Goal: Information Seeking & Learning: Find specific fact

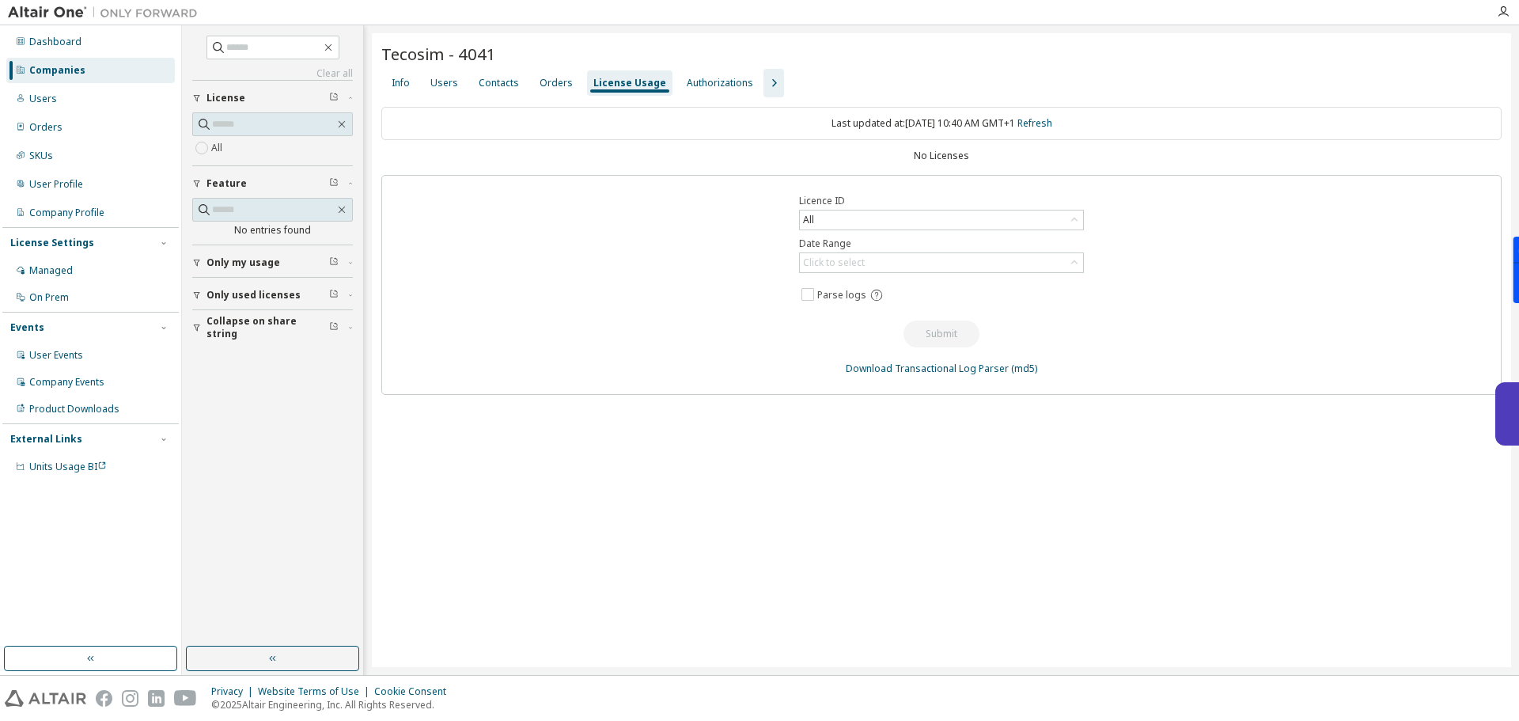
click at [289, 47] on input "text" at bounding box center [273, 48] width 95 height 16
type input "*****"
click at [393, 75] on div "Info" at bounding box center [400, 82] width 31 height 25
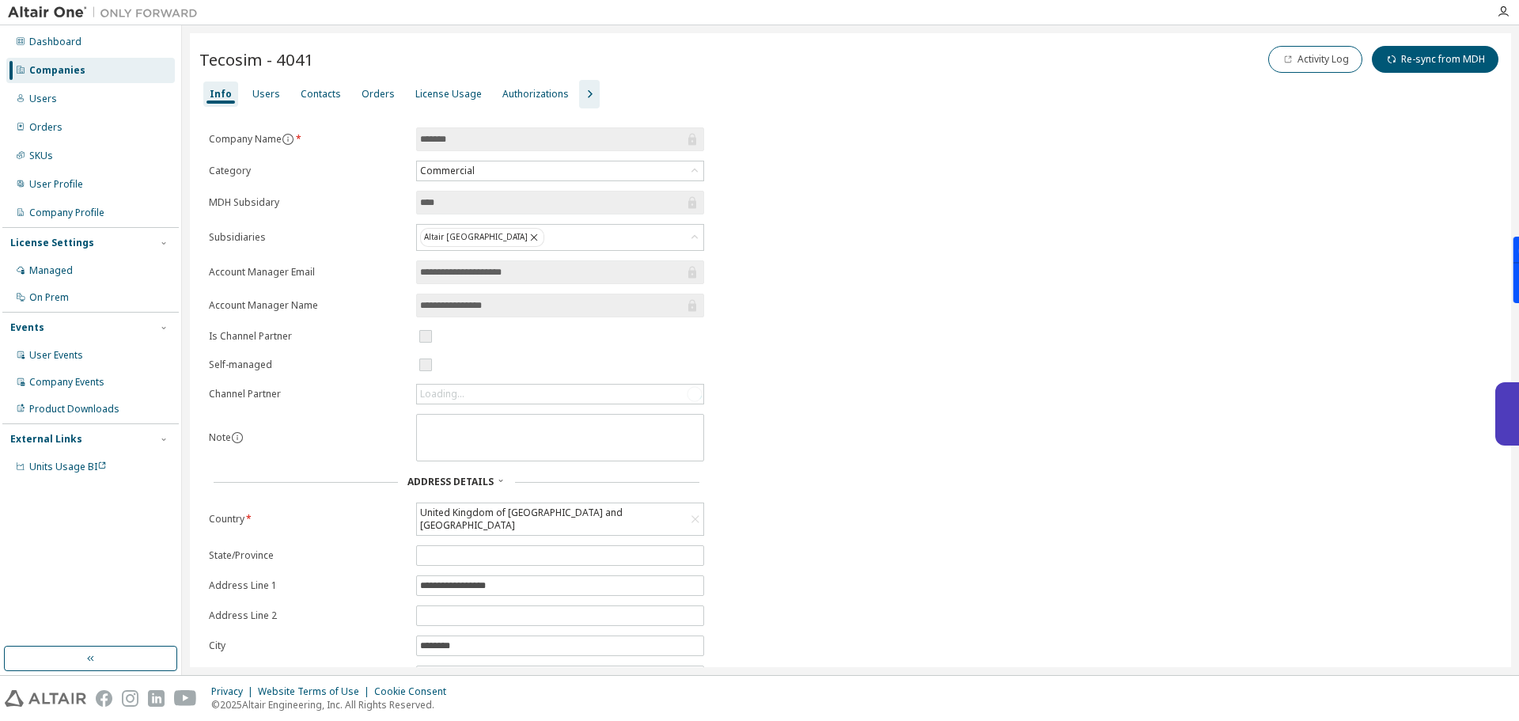
click at [94, 74] on div "Companies" at bounding box center [90, 70] width 169 height 25
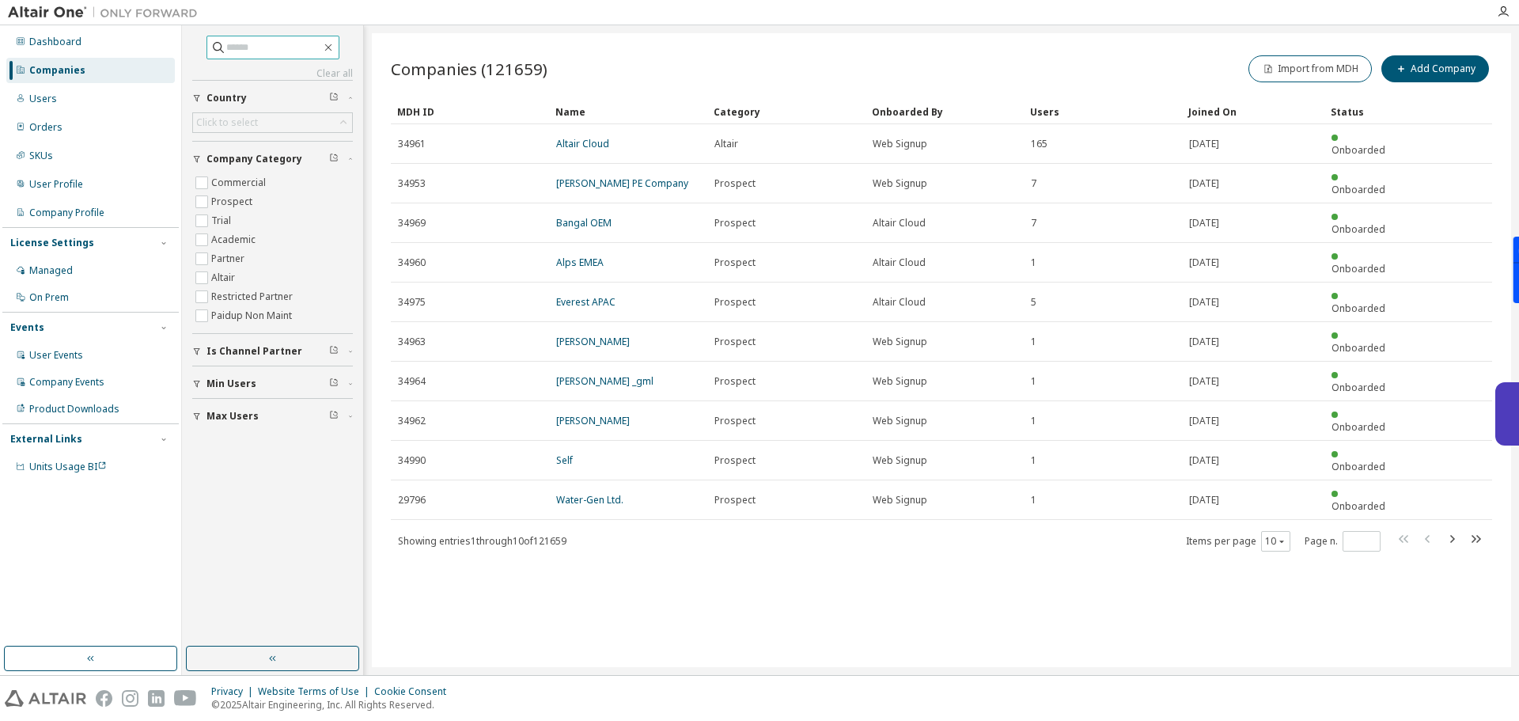
click at [233, 41] on input "text" at bounding box center [273, 48] width 95 height 16
type input "*****"
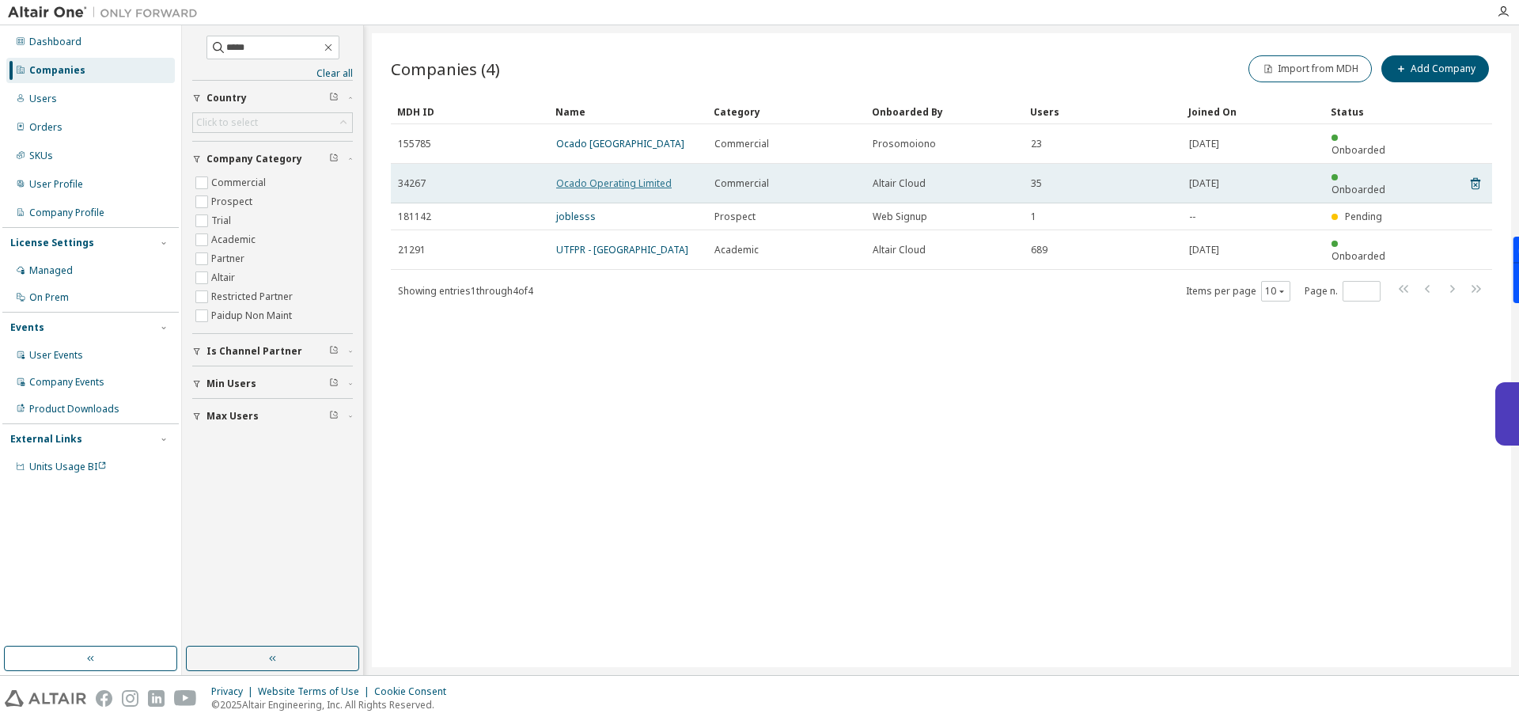
click at [601, 176] on link "Ocado Operating Limited" at bounding box center [614, 182] width 116 height 13
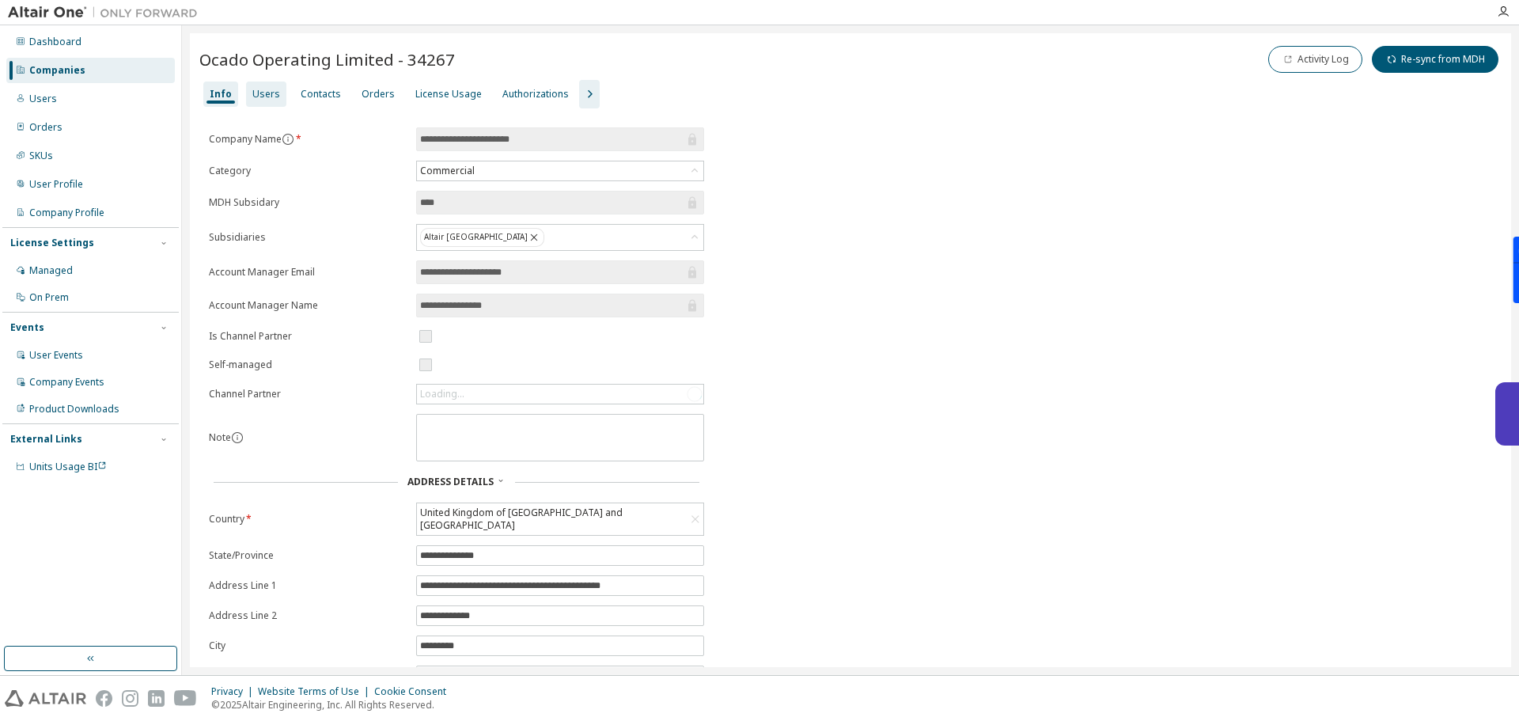
click at [262, 86] on div "Users" at bounding box center [266, 94] width 40 height 25
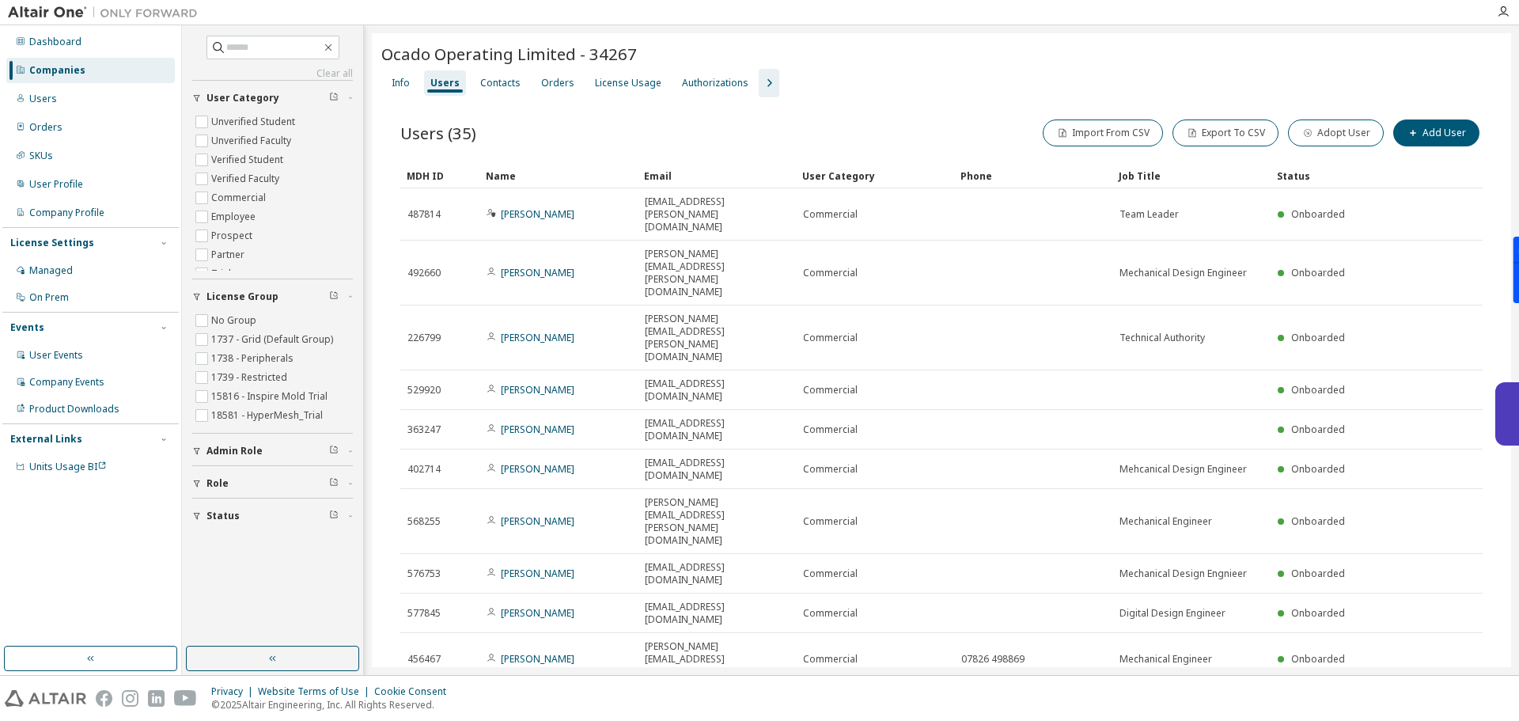
click at [1444, 491] on div "Users (35) Import From CSV Export To CSV Adopt User Add User Clear Load Save Sa…" at bounding box center [941, 428] width 1121 height 662
click at [1444, 695] on icon "button" at bounding box center [1442, 704] width 19 height 19
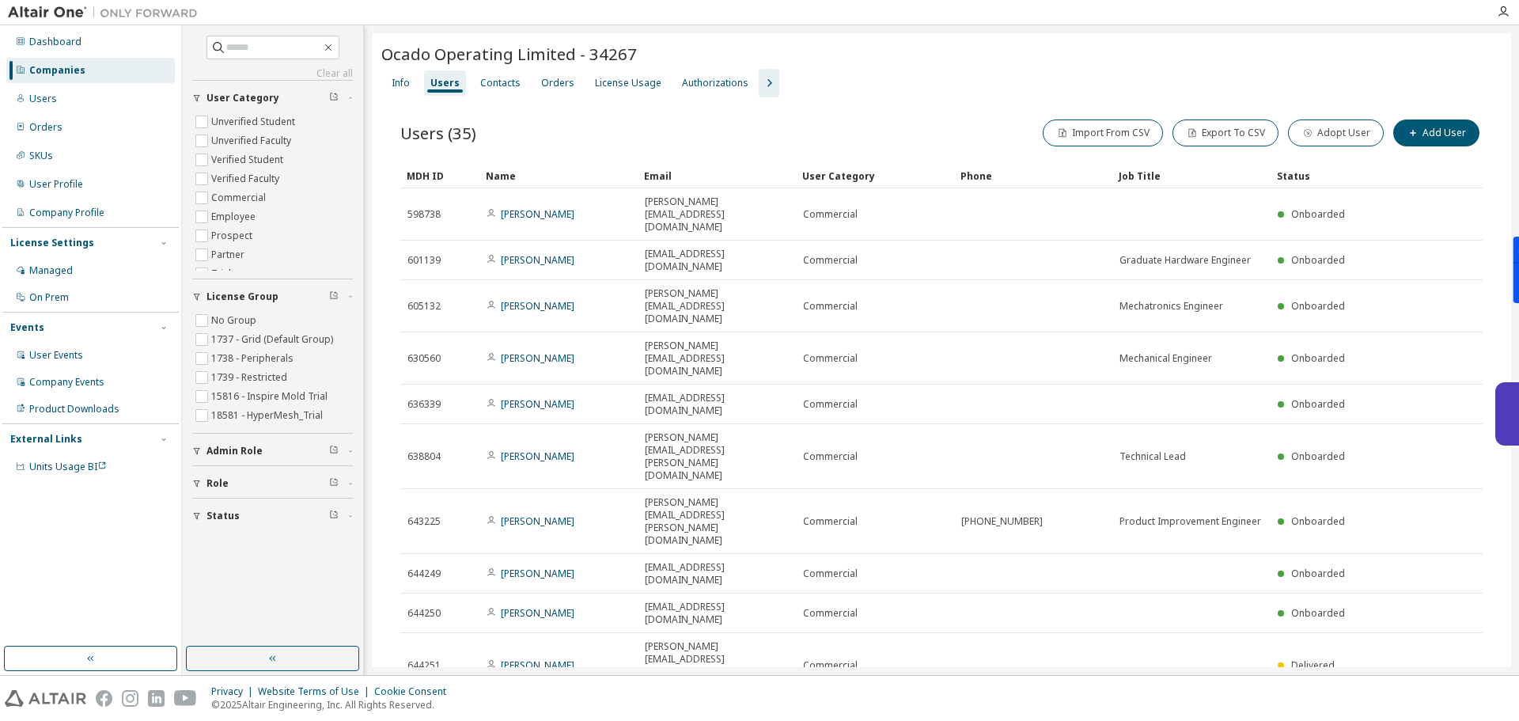
click at [1442, 707] on icon "button" at bounding box center [1442, 716] width 19 height 19
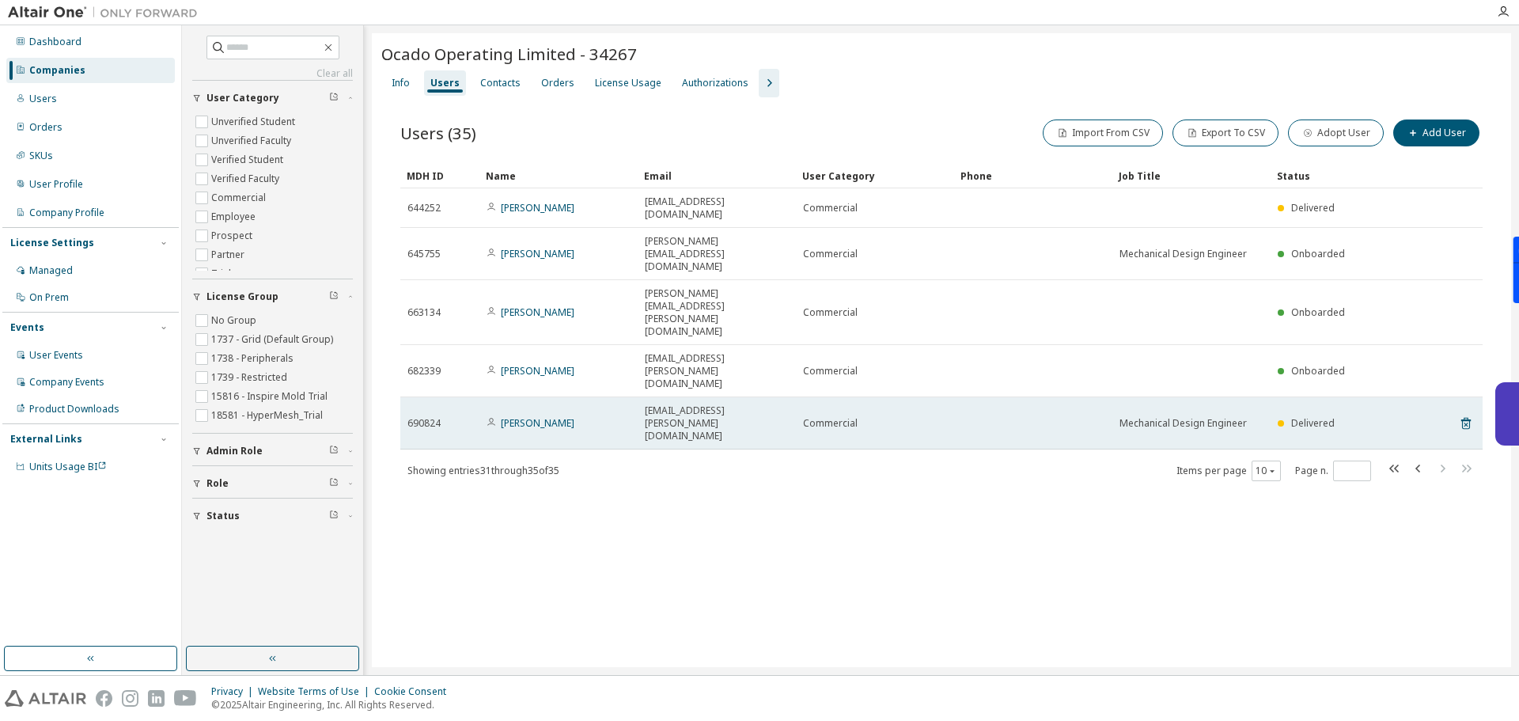
click at [1303, 416] on span "Delivered" at bounding box center [1313, 422] width 44 height 13
click at [1212, 417] on span "Mechanical Design Engineer" at bounding box center [1183, 423] width 127 height 13
click at [551, 416] on link "[PERSON_NAME]" at bounding box center [538, 422] width 74 height 13
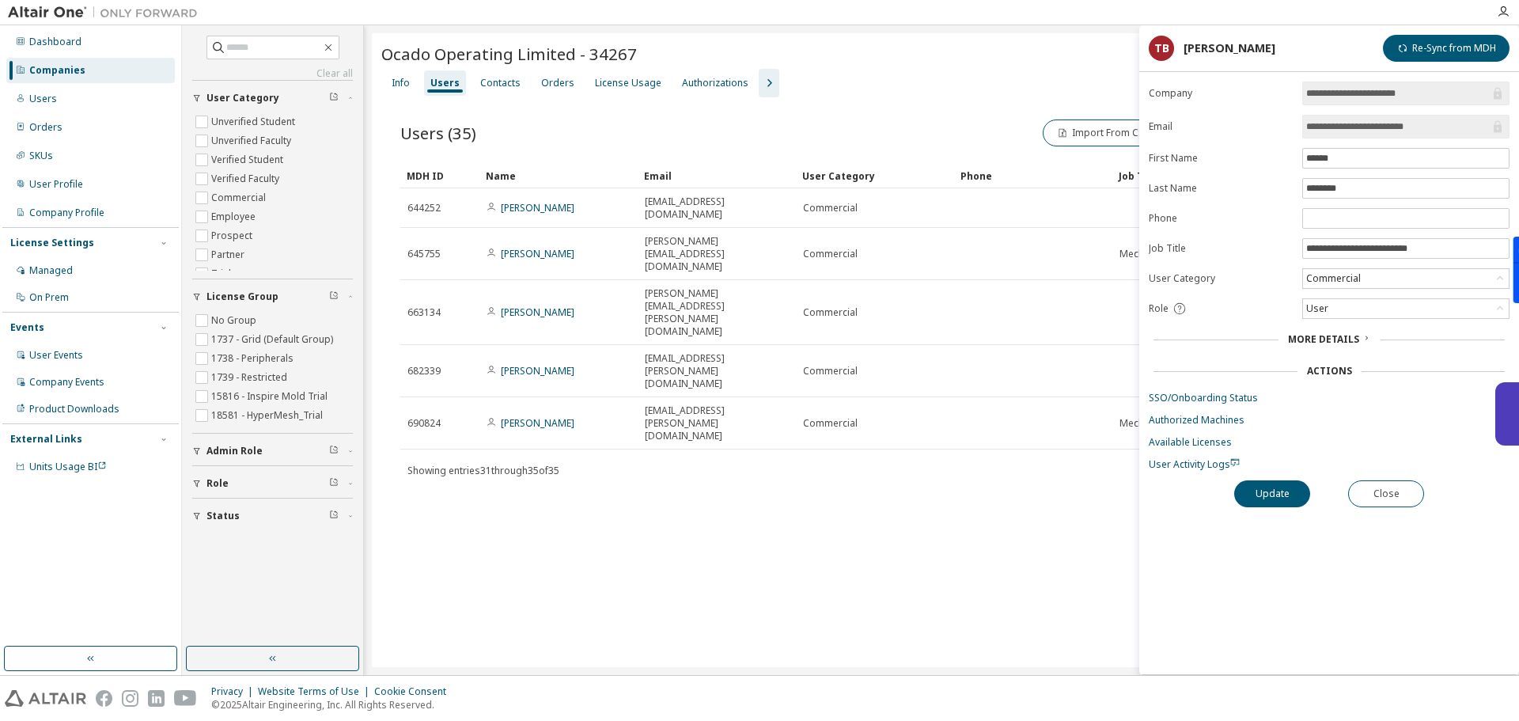
click at [1342, 340] on span "More Details" at bounding box center [1323, 338] width 71 height 13
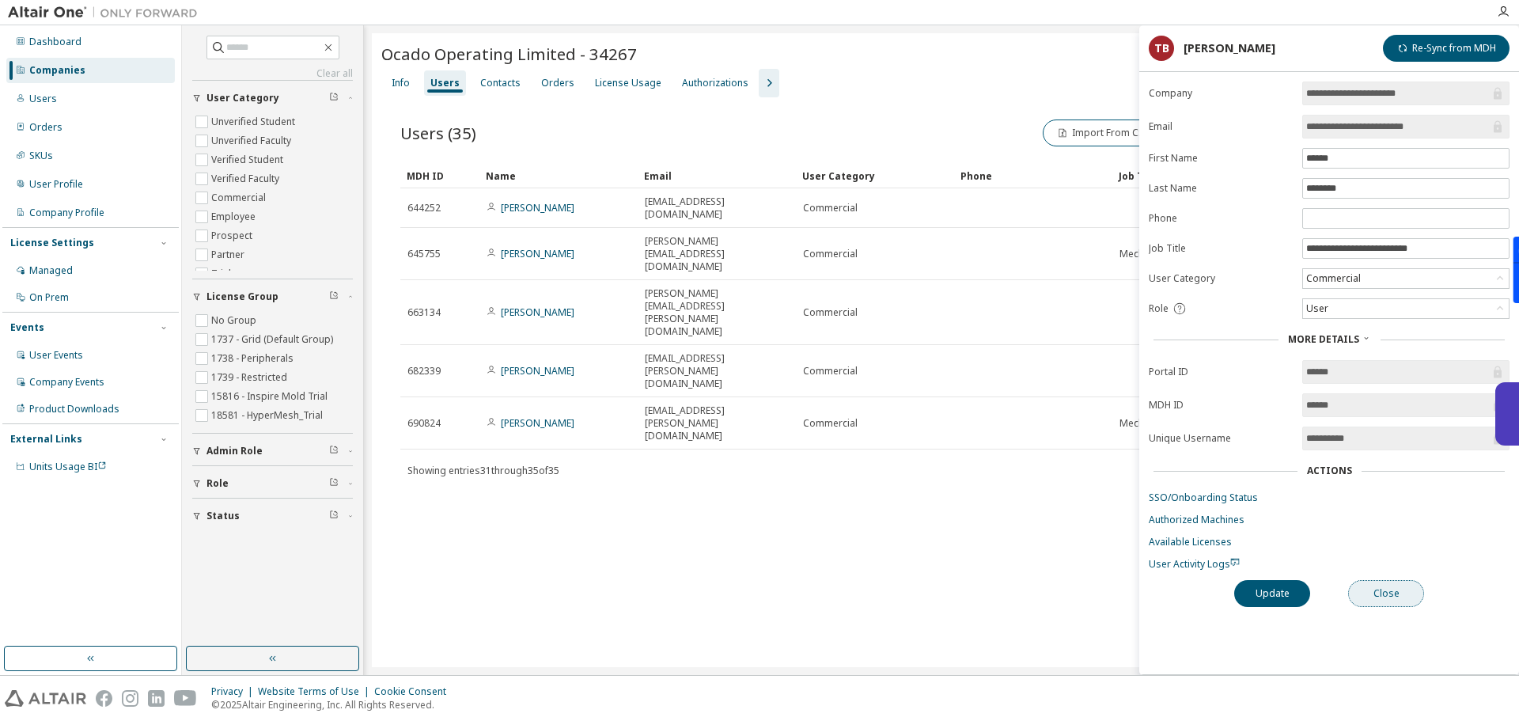
click at [1390, 585] on button "Close" at bounding box center [1386, 593] width 76 height 27
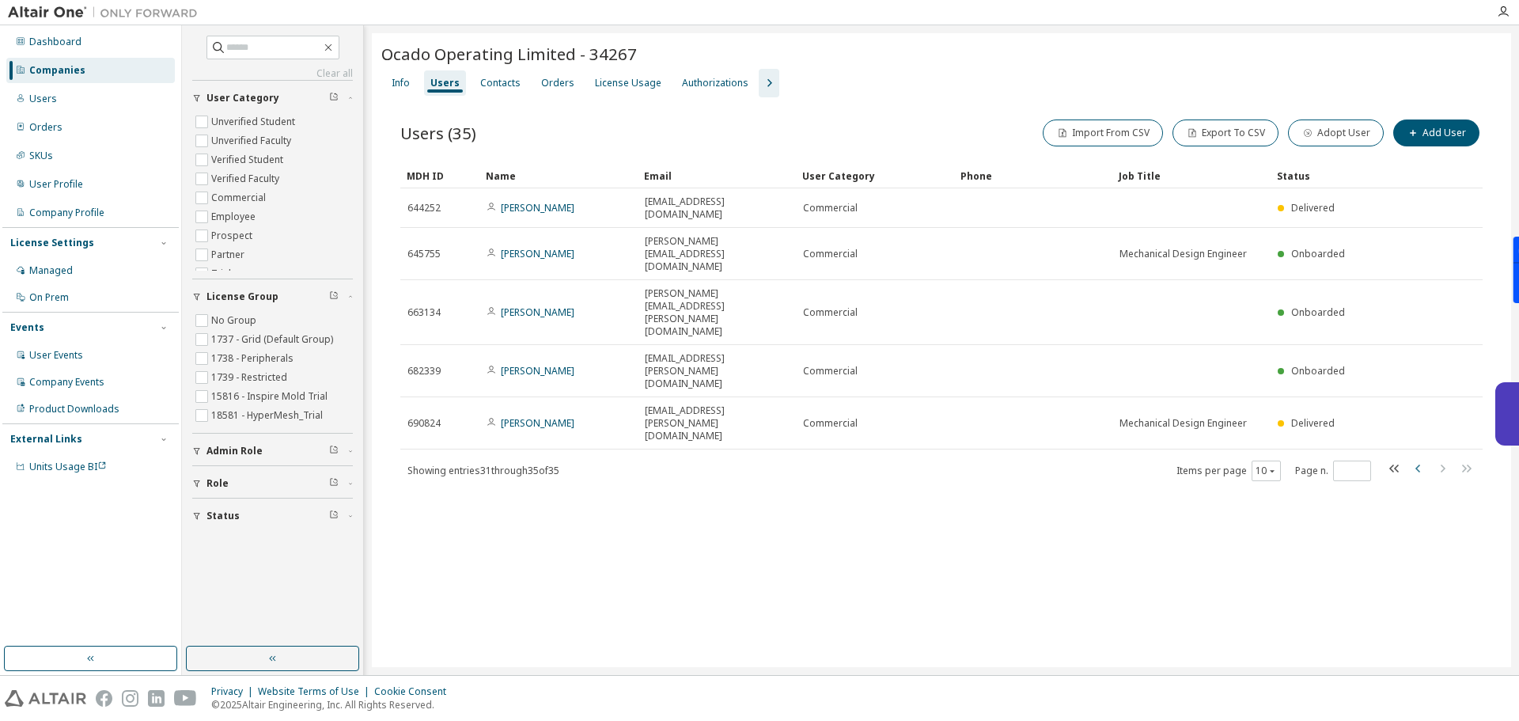
click at [1417, 465] on icon "button" at bounding box center [1418, 469] width 5 height 8
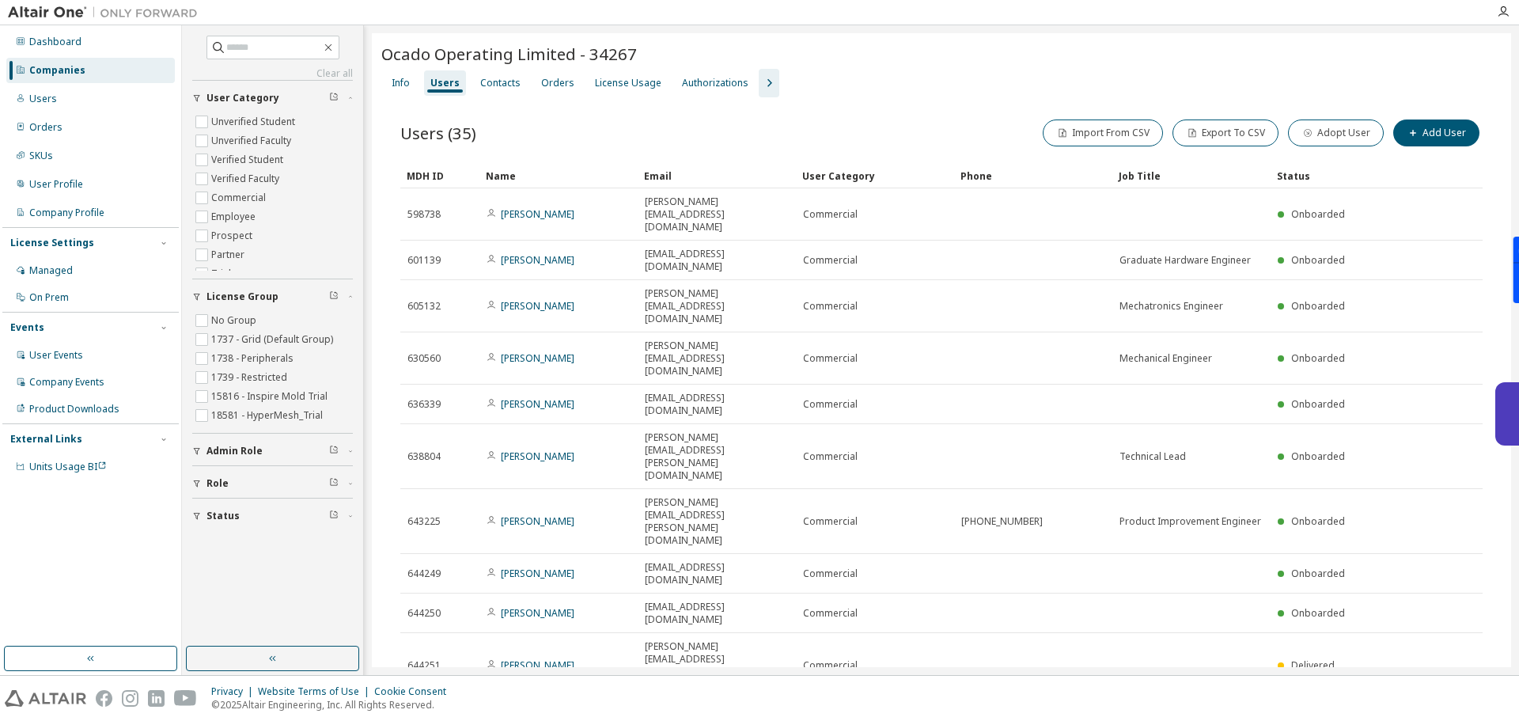
click at [1440, 707] on icon "button" at bounding box center [1442, 716] width 19 height 19
type input "*"
